Goal: Task Accomplishment & Management: Complete application form

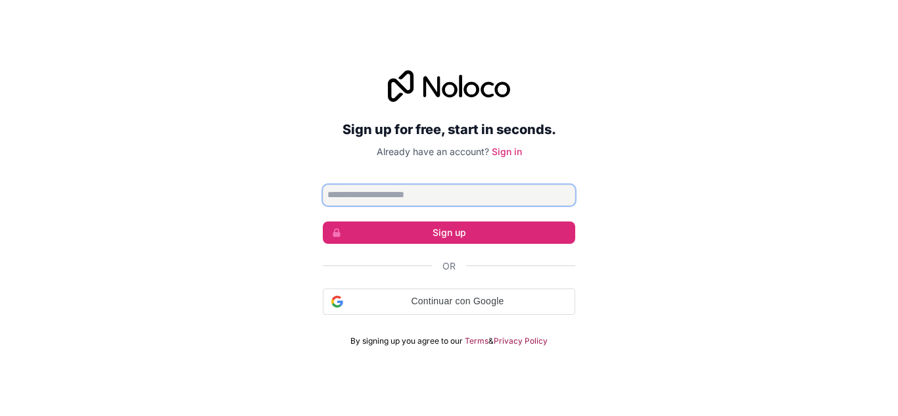
click at [479, 203] on input "Email address" at bounding box center [449, 195] width 253 height 21
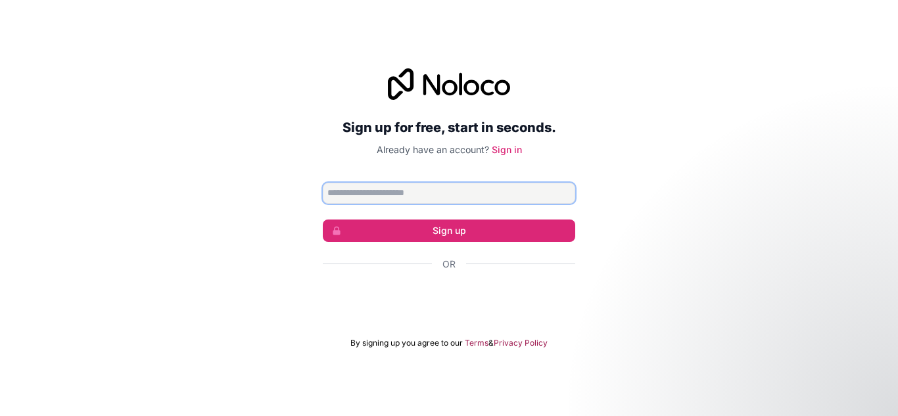
click at [432, 195] on input "Email address" at bounding box center [449, 193] width 253 height 21
click at [386, 193] on input "**********" at bounding box center [449, 193] width 253 height 21
click at [395, 195] on input "**********" at bounding box center [449, 193] width 253 height 21
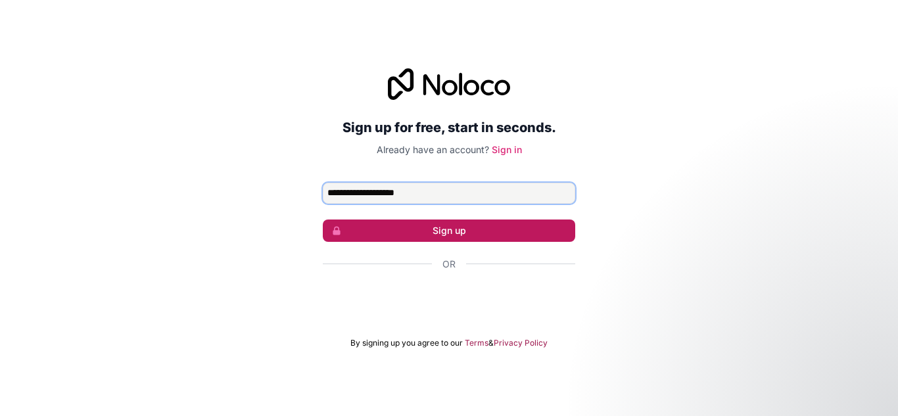
type input "**********"
click at [403, 224] on button "Sign up" at bounding box center [449, 231] width 253 height 22
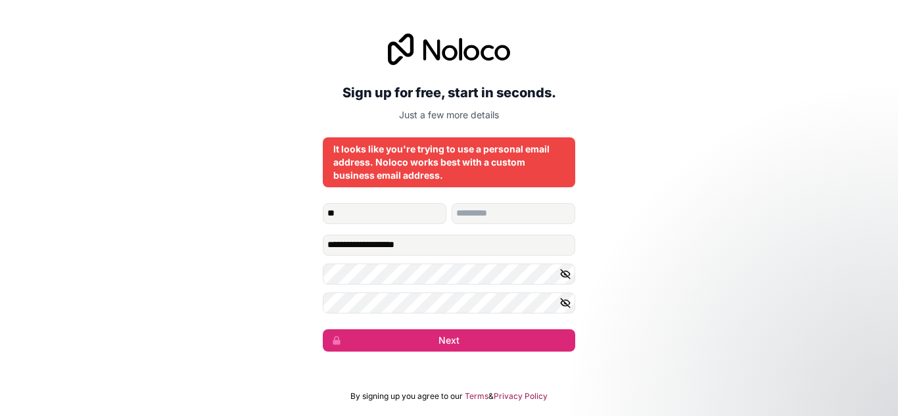
type input "*"
type input "****"
type input "******"
click at [563, 270] on icon "button" at bounding box center [566, 274] width 12 height 12
click at [567, 310] on button "button" at bounding box center [568, 303] width 16 height 21
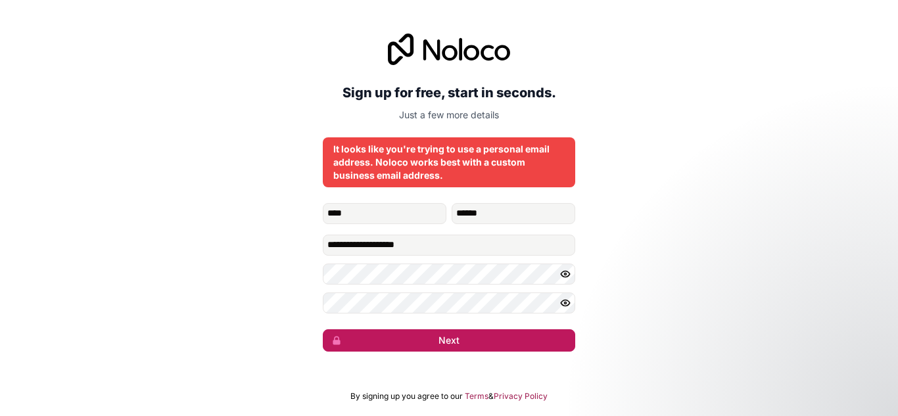
click at [522, 337] on button "Next" at bounding box center [449, 341] width 253 height 22
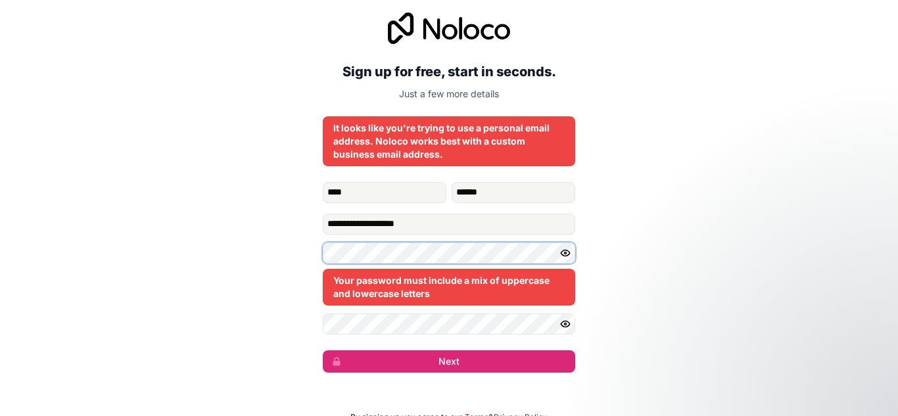
click at [322, 248] on div "**********" at bounding box center [449, 192] width 898 height 397
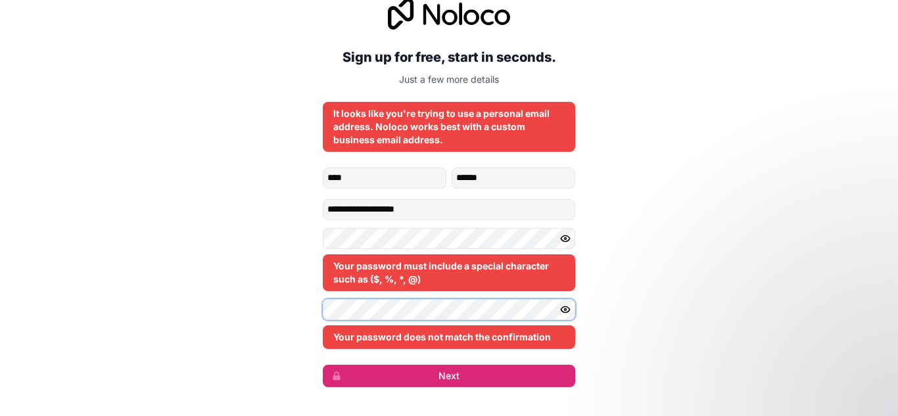
click at [322, 308] on div "**********" at bounding box center [449, 193] width 898 height 426
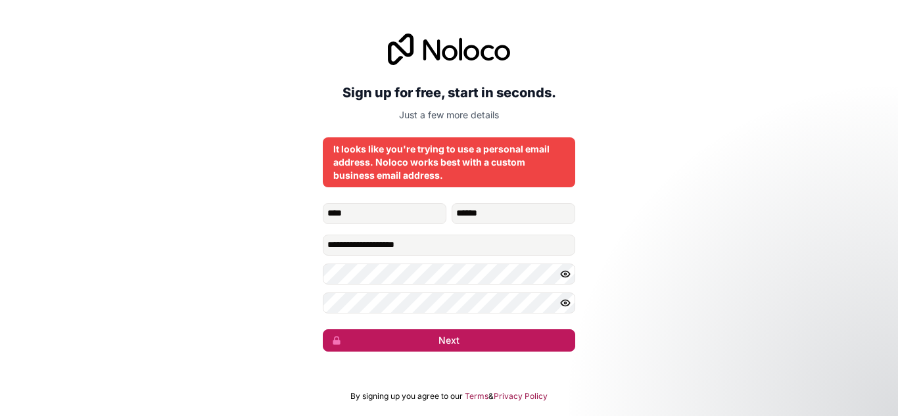
click at [421, 342] on button "Next" at bounding box center [449, 341] width 253 height 22
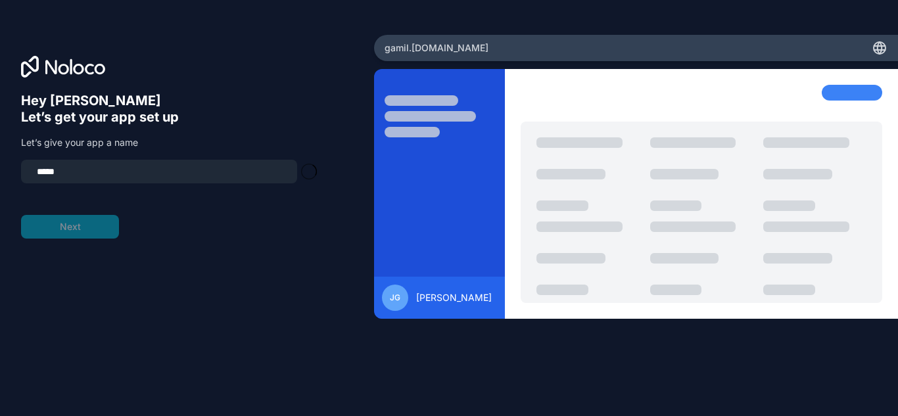
type input "**********"
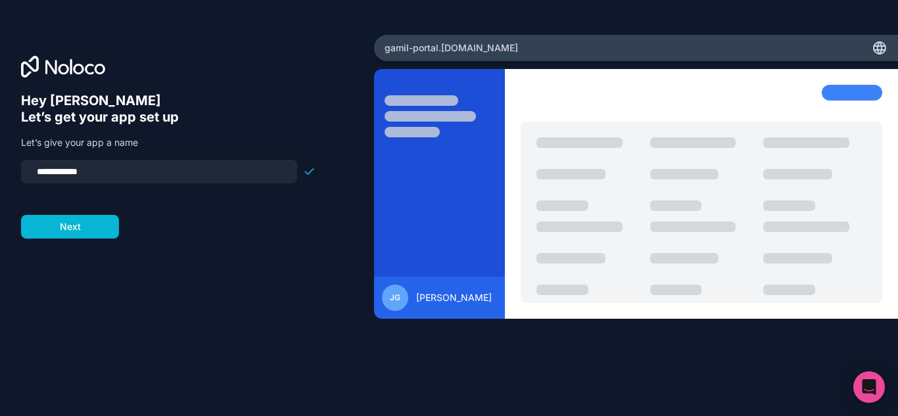
click at [393, 39] on div "gamil-portal .[DOMAIN_NAME]" at bounding box center [636, 48] width 524 height 26
click at [430, 40] on div "gamil-portal .[DOMAIN_NAME]" at bounding box center [636, 48] width 524 height 26
click at [97, 228] on button "Next" at bounding box center [70, 227] width 98 height 24
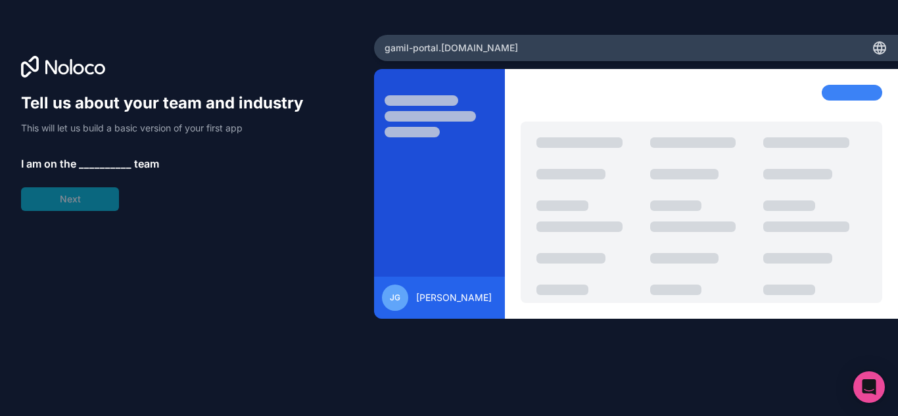
click at [76, 166] on span "I am on the" at bounding box center [48, 164] width 55 height 16
click at [77, 165] on p "I am on the __________ team" at bounding box center [168, 164] width 295 height 16
click at [80, 163] on span "__________" at bounding box center [105, 164] width 53 height 16
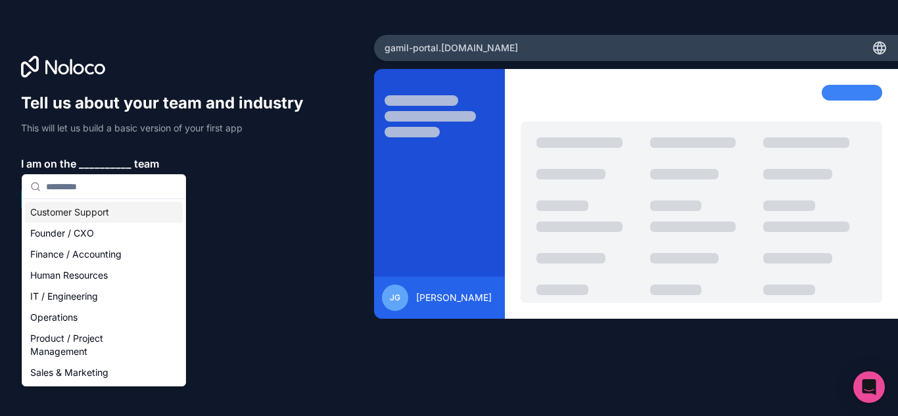
click at [203, 201] on div "Tell us about your team and industry This will let us build a basic version of …" at bounding box center [168, 152] width 295 height 118
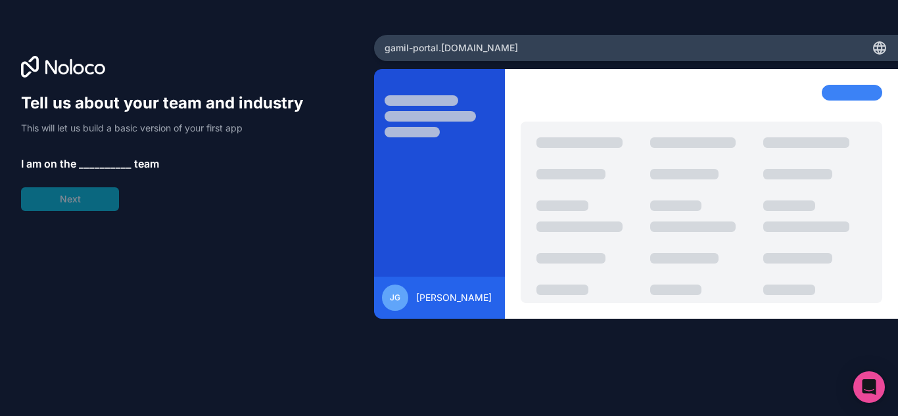
click at [412, 50] on span "gamil-portal .[DOMAIN_NAME]" at bounding box center [452, 47] width 134 height 13
click at [57, 204] on div "Tell us about your team and industry This will let us build a basic version of …" at bounding box center [168, 152] width 295 height 118
click at [864, 382] on icon "Open Intercom Messenger" at bounding box center [869, 387] width 15 height 17
click at [326, 148] on div "Tell us about your team and industry This will let us build a basic version of …" at bounding box center [187, 227] width 332 height 268
click at [104, 211] on div "Tell us about your team and industry This will let us build a basic version of …" at bounding box center [187, 227] width 332 height 268
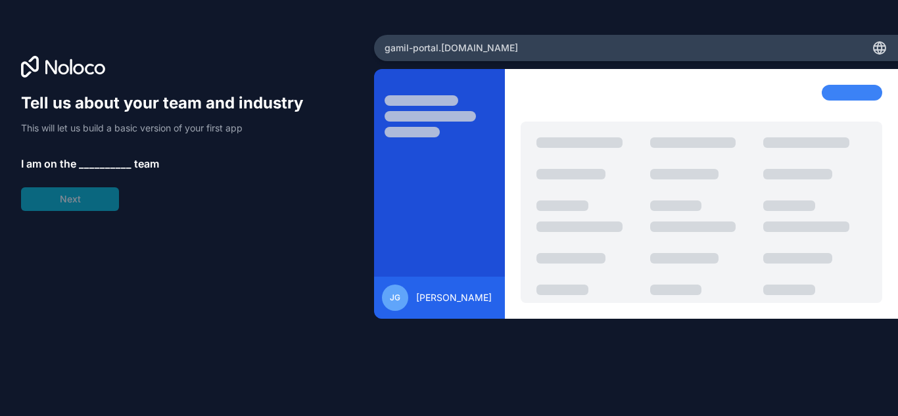
click at [89, 176] on div "Tell us about your team and industry This will let us build a basic version of …" at bounding box center [168, 152] width 295 height 118
drag, startPoint x: 99, startPoint y: 166, endPoint x: 109, endPoint y: 164, distance: 10.7
click at [99, 166] on span "__________" at bounding box center [105, 164] width 53 height 16
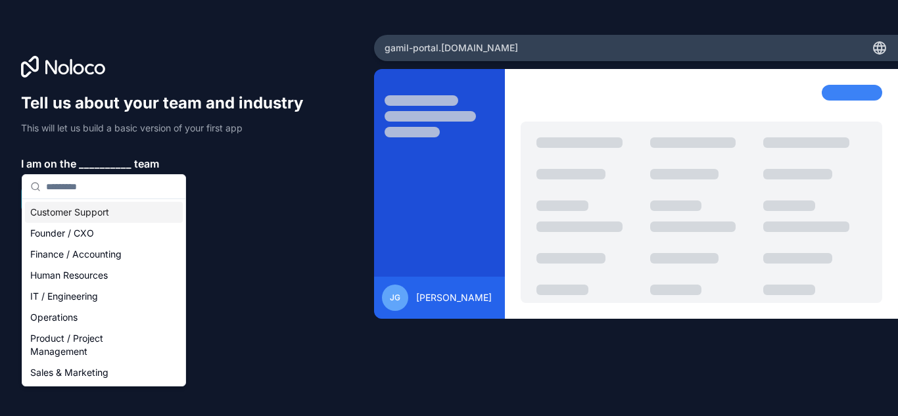
click at [401, 302] on span "jg" at bounding box center [395, 298] width 11 height 11
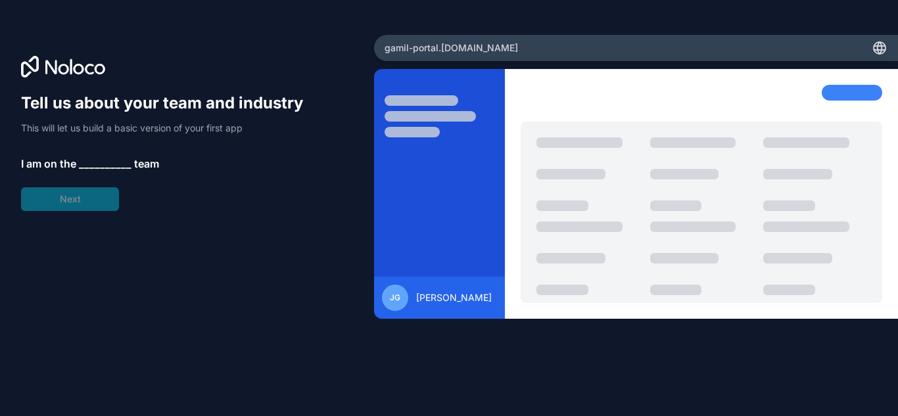
click at [353, 245] on div "Tell us about your team and industry This will let us build a basic version of …" at bounding box center [187, 227] width 332 height 268
click at [880, 50] on icon at bounding box center [880, 50] width 11 height 0
click at [862, 47] on div "gamil-portal .[DOMAIN_NAME]" at bounding box center [636, 48] width 524 height 26
drag, startPoint x: 514, startPoint y: 27, endPoint x: 485, endPoint y: 43, distance: 33.3
click at [513, 27] on div "Tell us about your team and industry This will let us build a basic version of …" at bounding box center [449, 208] width 898 height 416
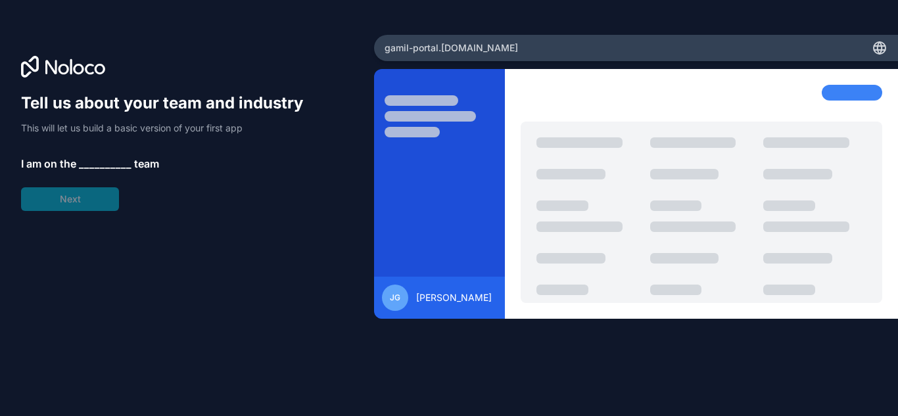
click at [478, 48] on span "gamil-portal .[DOMAIN_NAME]" at bounding box center [452, 47] width 134 height 13
click at [479, 48] on span "gamil-portal .[DOMAIN_NAME]" at bounding box center [452, 47] width 134 height 13
click at [431, 112] on div at bounding box center [430, 116] width 91 height 11
click at [422, 130] on div at bounding box center [412, 132] width 55 height 11
click at [598, 159] on div at bounding box center [588, 174] width 103 height 74
